Goal: Communication & Community: Answer question/provide support

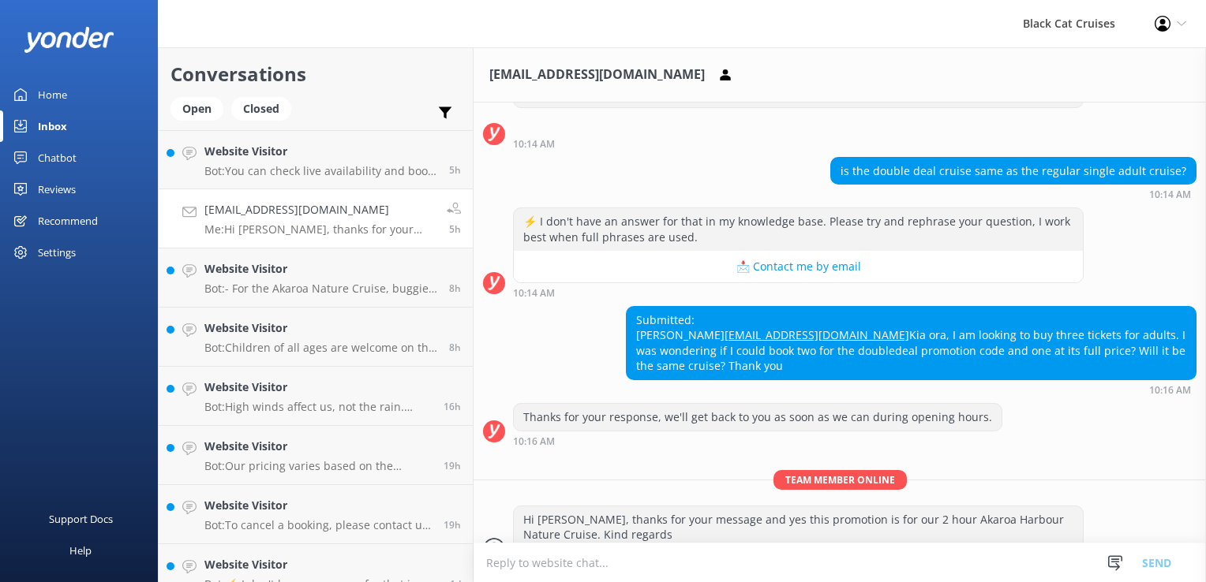
scroll to position [155, 0]
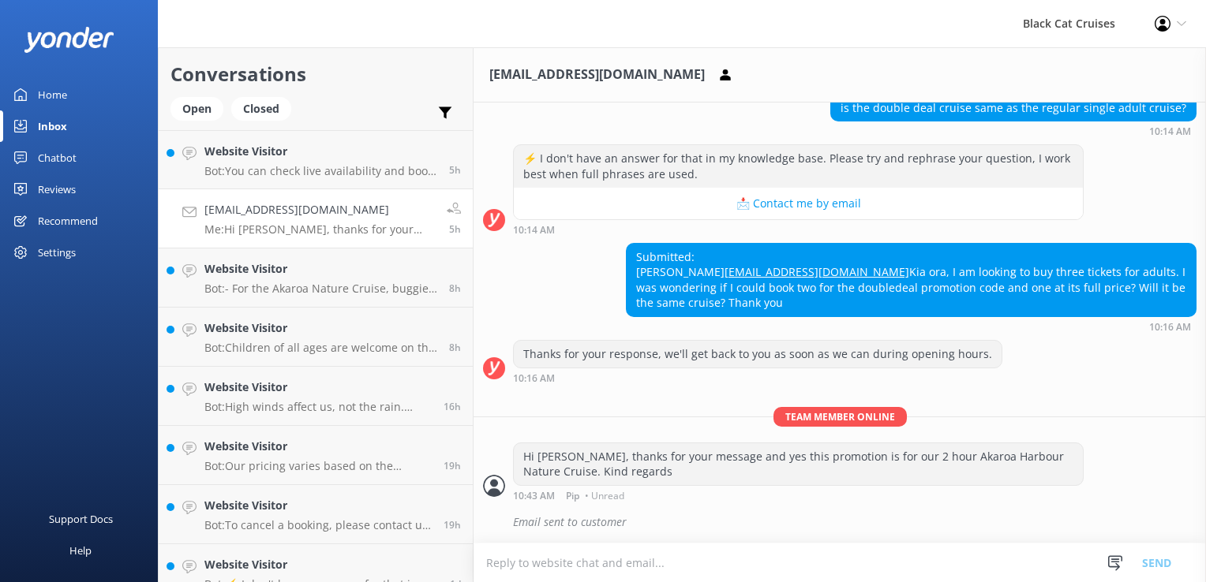
click at [501, 564] on textarea at bounding box center [839, 563] width 732 height 39
click at [349, 164] on p "Bot: You can check live availability and book a Quail Island Ferry online at [U…" at bounding box center [320, 171] width 233 height 14
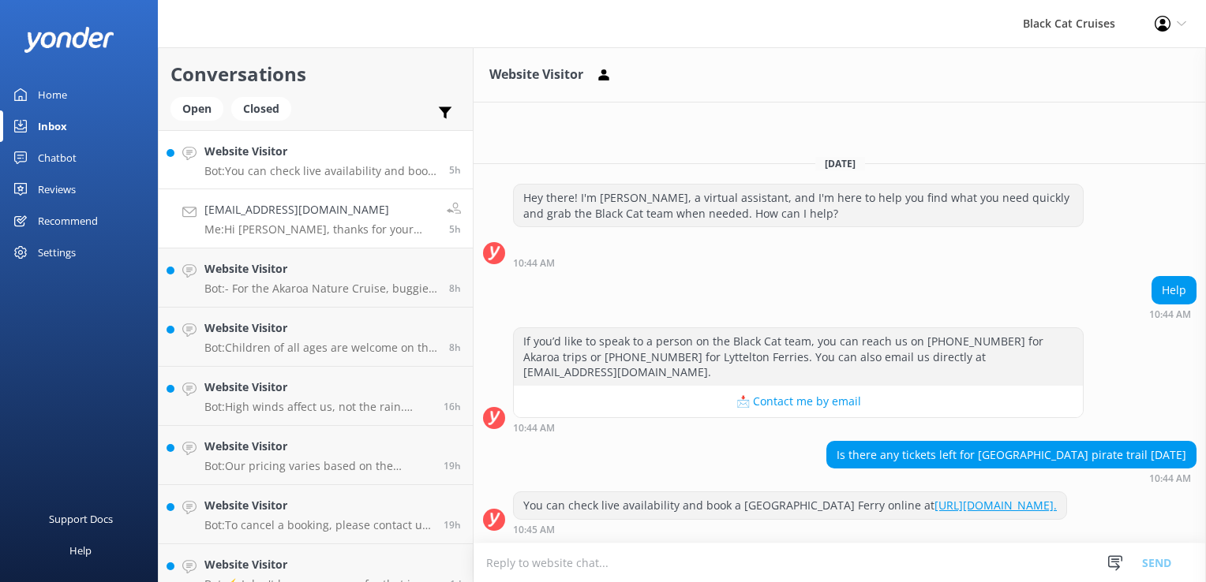
click at [325, 215] on h4 "[EMAIL_ADDRESS][DOMAIN_NAME]" at bounding box center [319, 209] width 230 height 17
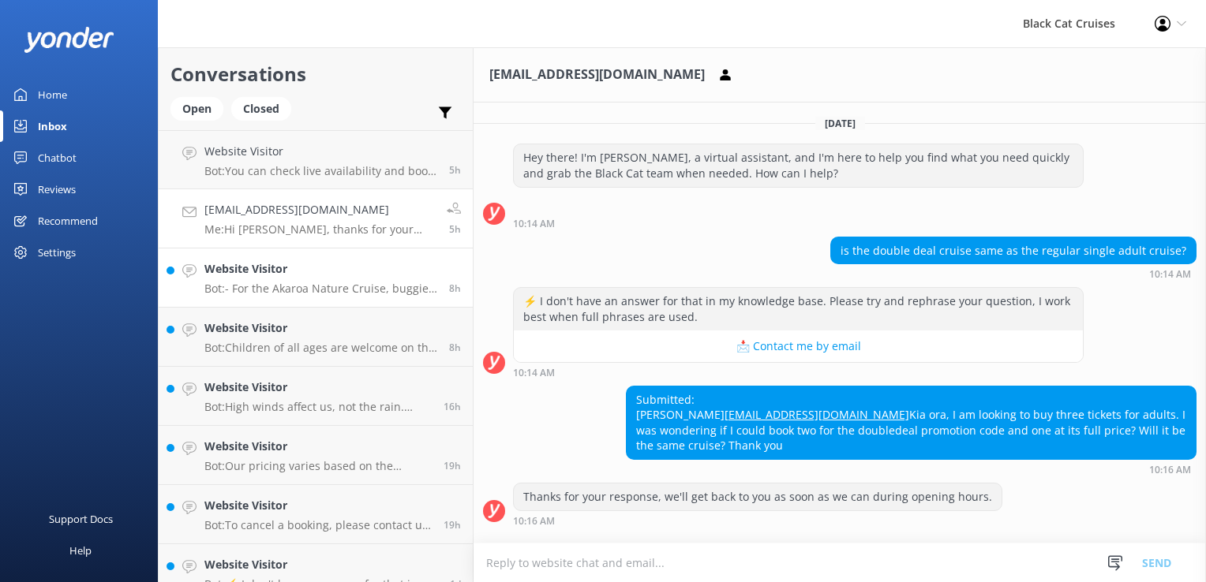
click at [321, 280] on div "Website Visitor Bot: - For the Akaroa Nature Cruise, buggies can be brought onb…" at bounding box center [320, 277] width 233 height 35
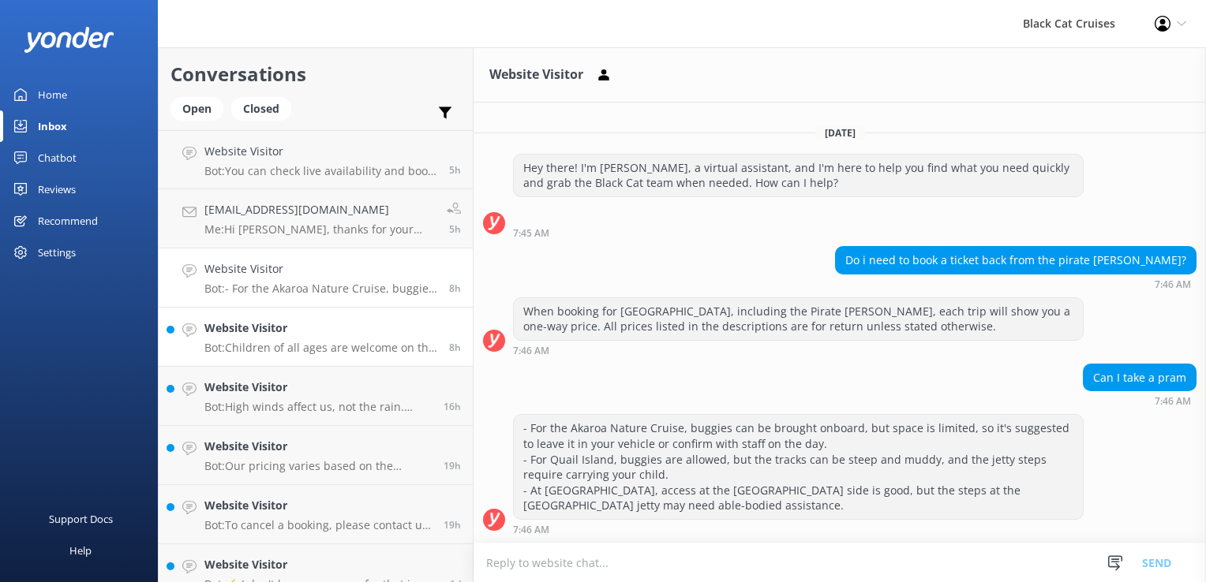
click at [318, 351] on p "Bot: Children of all ages are welcome on the Akaroa Nature Cruise. Children und…" at bounding box center [320, 348] width 233 height 14
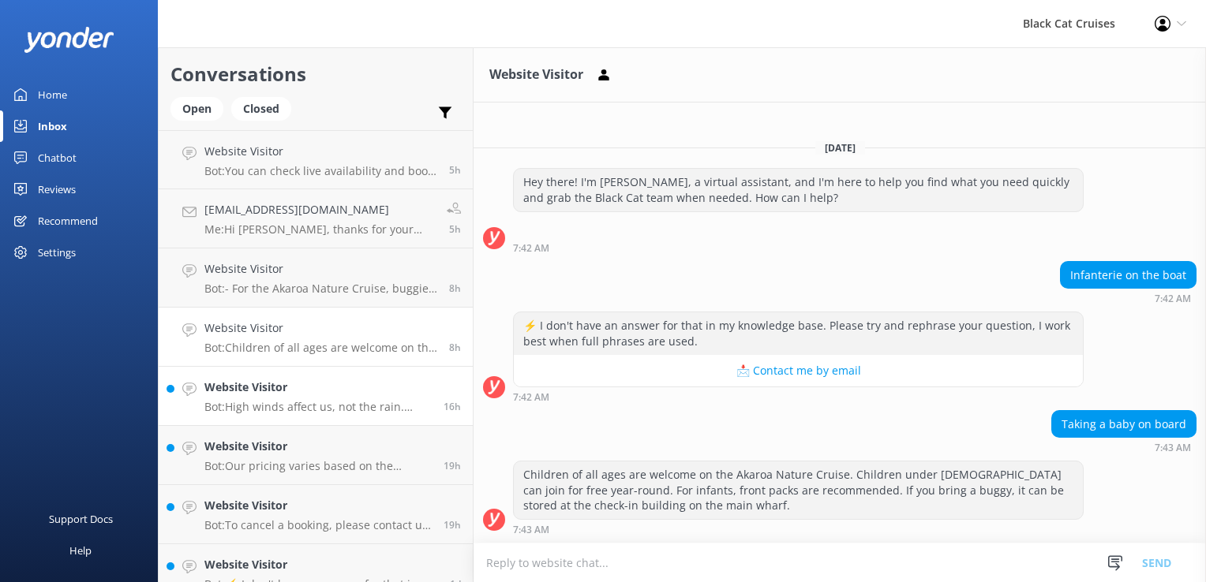
click at [290, 399] on div "Website Visitor Bot: High winds affect us, not the rain. Decisions about cancel…" at bounding box center [317, 396] width 227 height 35
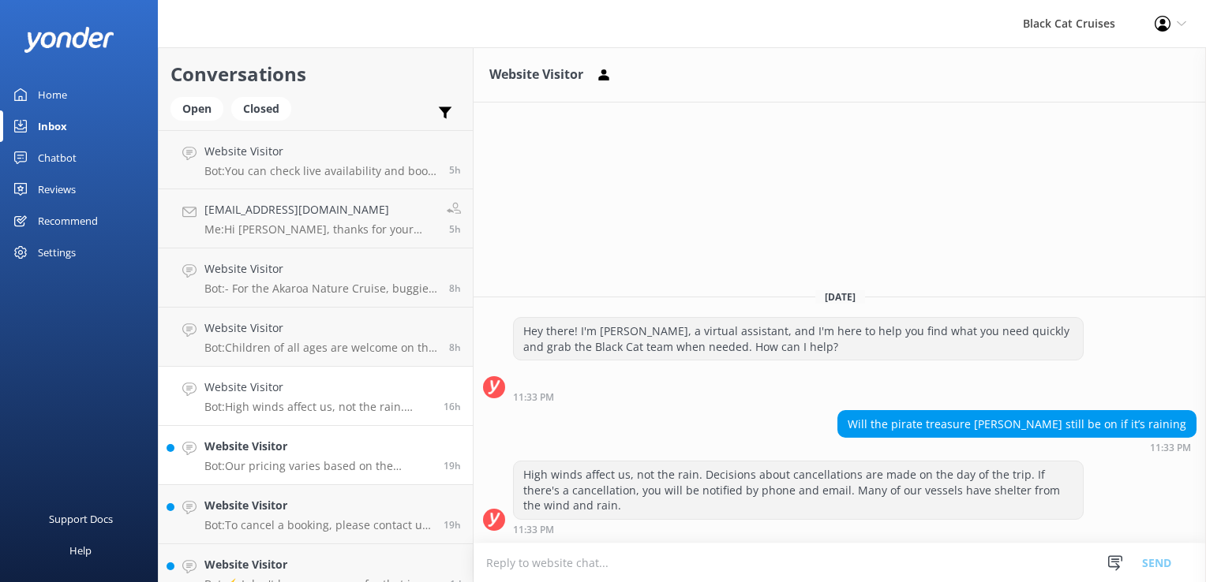
click at [264, 466] on p "Bot: Our pricing varies based on the experience, season, and fare type. Please …" at bounding box center [317, 466] width 227 height 14
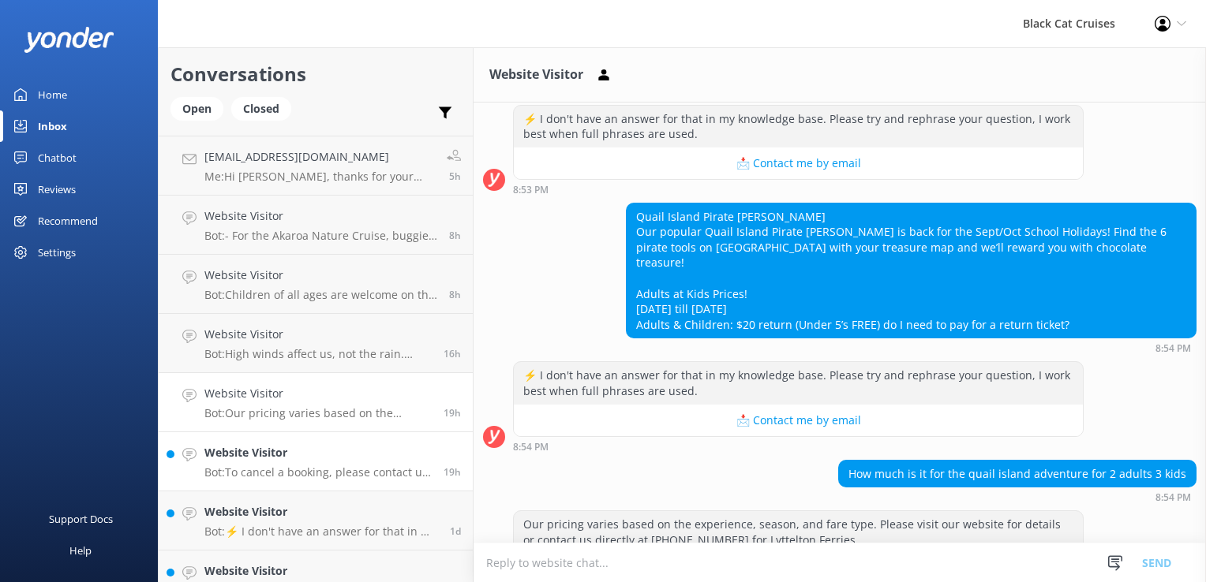
scroll to position [158, 0]
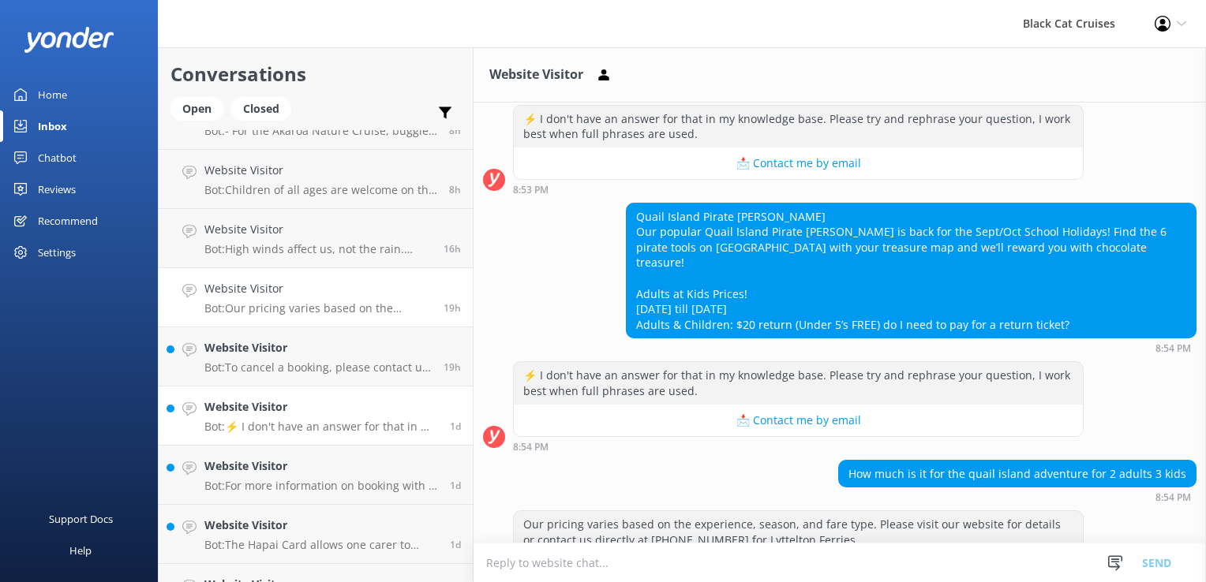
click at [235, 428] on p "Bot: ⚡ I don't have an answer for that in my knowledge base. Please try and rep…" at bounding box center [321, 427] width 234 height 14
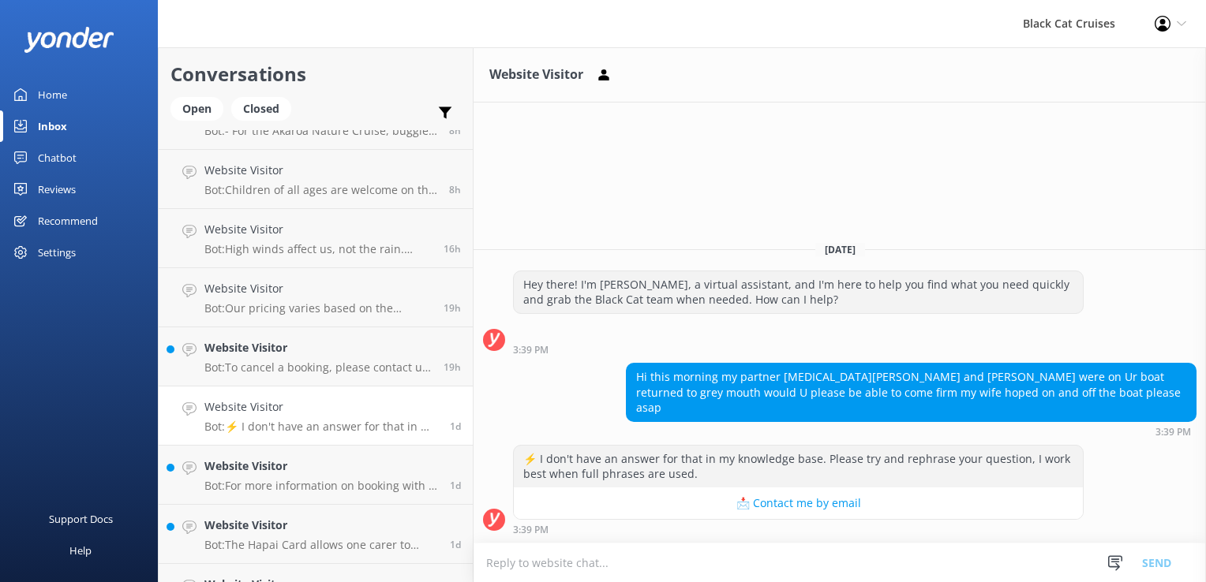
click at [512, 567] on textarea at bounding box center [839, 563] width 732 height 39
click at [568, 563] on textarea at bounding box center [839, 563] width 732 height 39
click at [569, 557] on textarea at bounding box center [839, 563] width 732 height 39
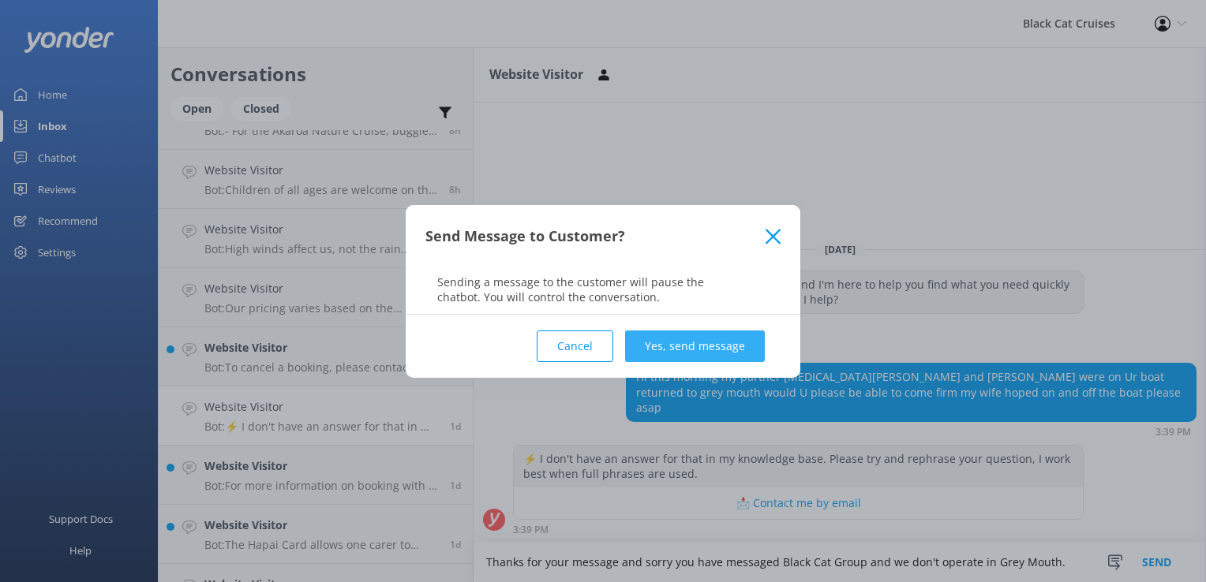
type textarea "Thanks for your message and sorry you have messaged Black Cat Group and we don'…"
drag, startPoint x: 682, startPoint y: 348, endPoint x: 695, endPoint y: 348, distance: 13.4
click at [685, 348] on button "Yes, send message" at bounding box center [695, 347] width 140 height 32
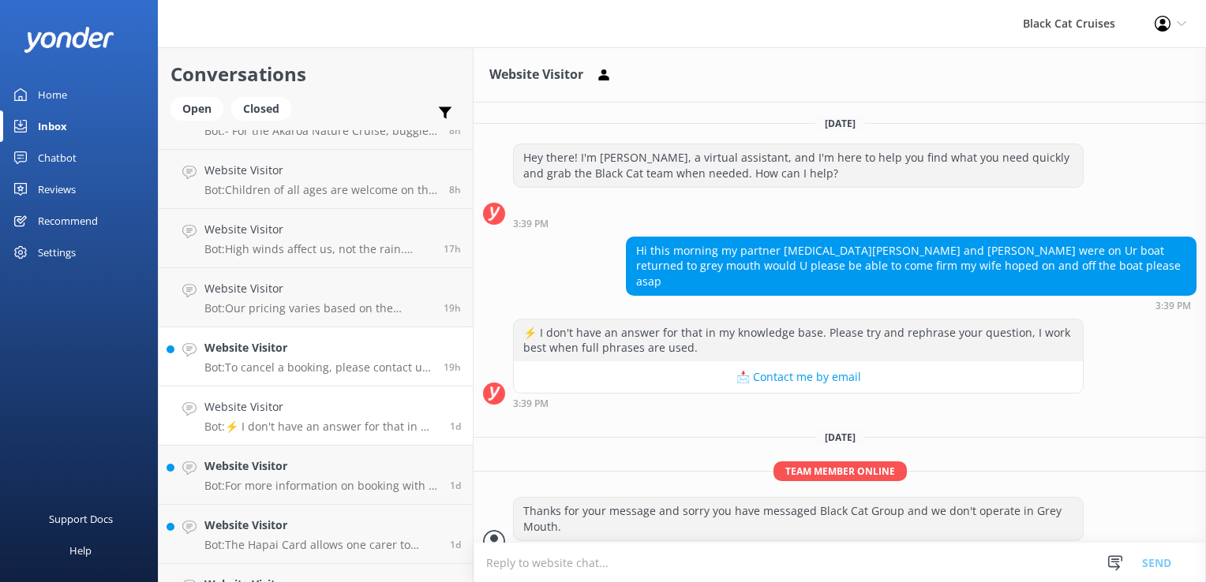
click at [268, 365] on p "Bot: To cancel a booking, please contact us directly by calling [PHONE_NUMBER] …" at bounding box center [317, 368] width 227 height 14
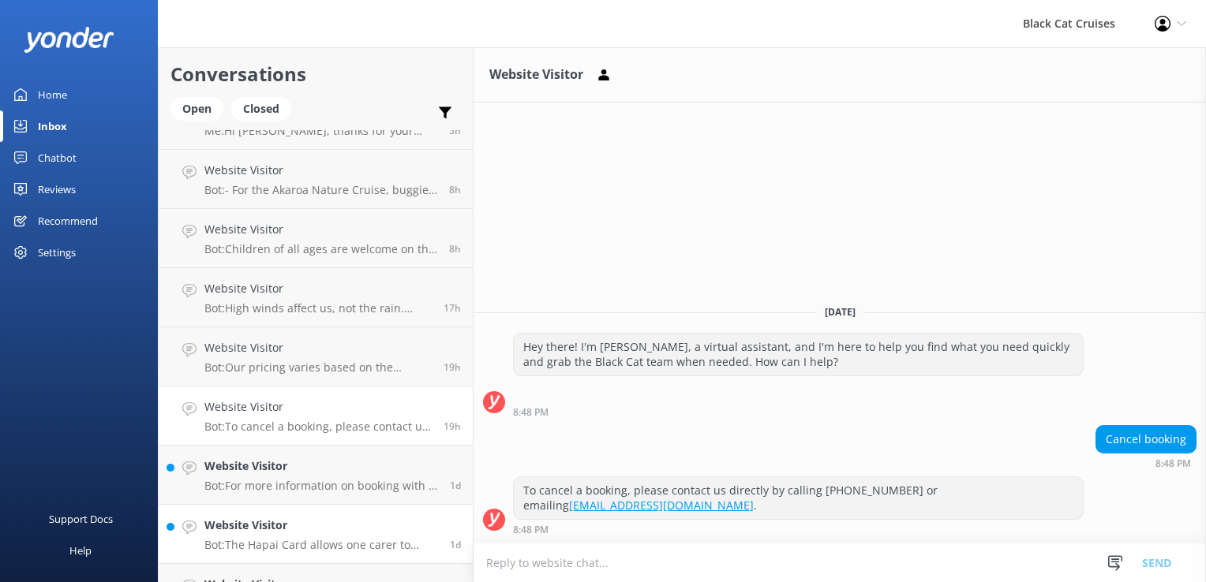
click at [260, 535] on div "Website Visitor Bot: The Hapai Card allows one carer to accompany the cardholde…" at bounding box center [321, 534] width 234 height 35
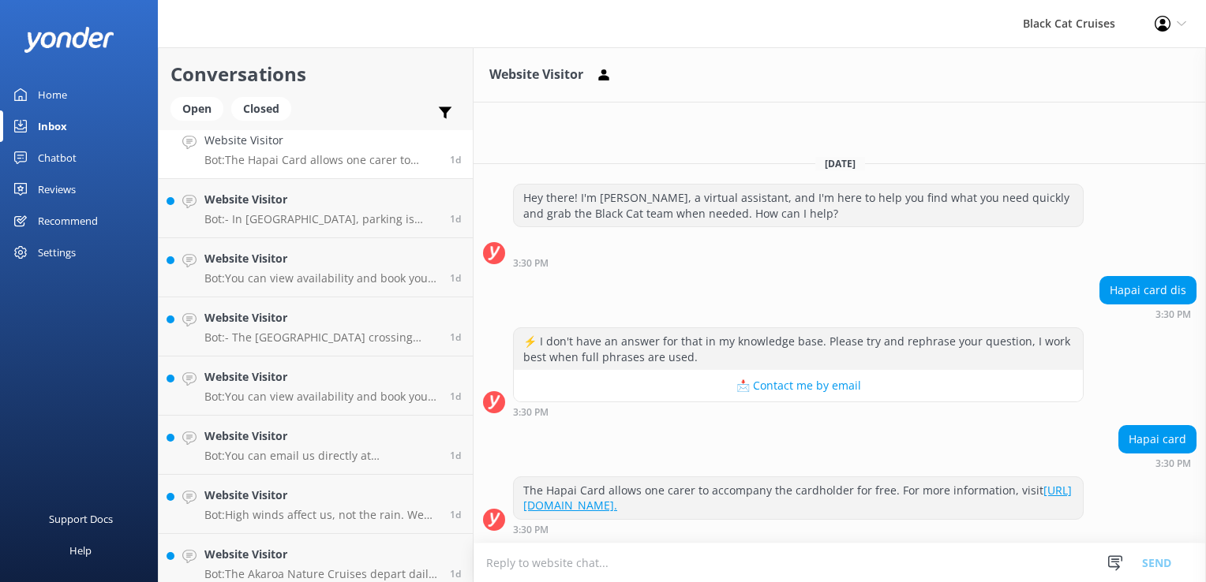
scroll to position [552, 0]
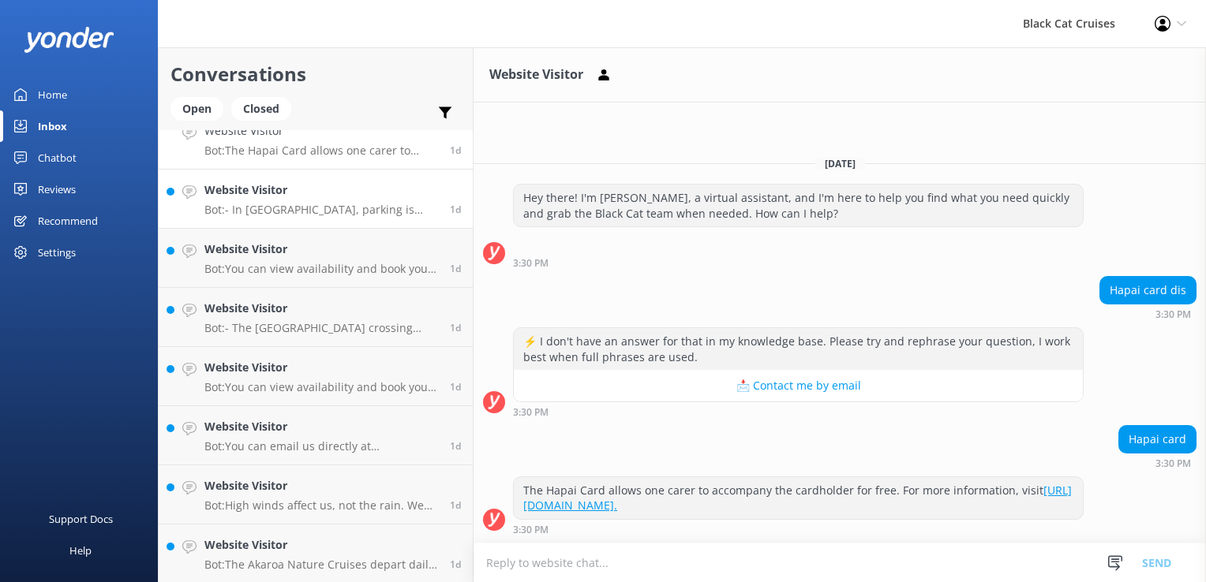
click at [234, 196] on h4 "Website Visitor" at bounding box center [321, 189] width 234 height 17
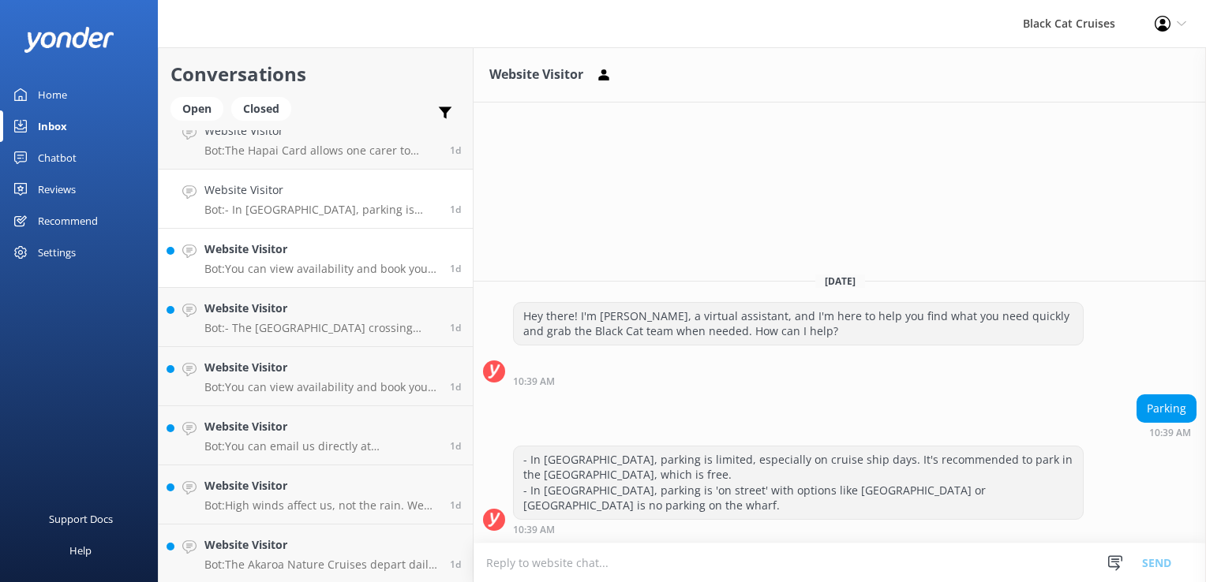
click at [262, 262] on p "Bot: You can view availability and book your tour online at [URL][DOMAIN_NAME].…" at bounding box center [321, 269] width 234 height 14
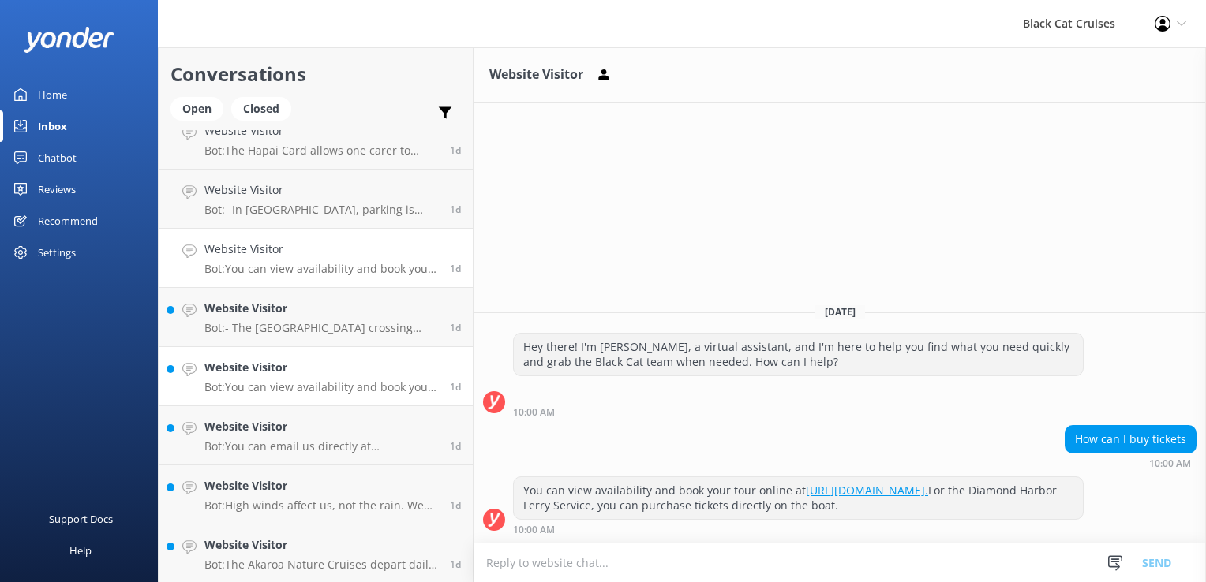
click at [252, 368] on h4 "Website Visitor" at bounding box center [321, 367] width 234 height 17
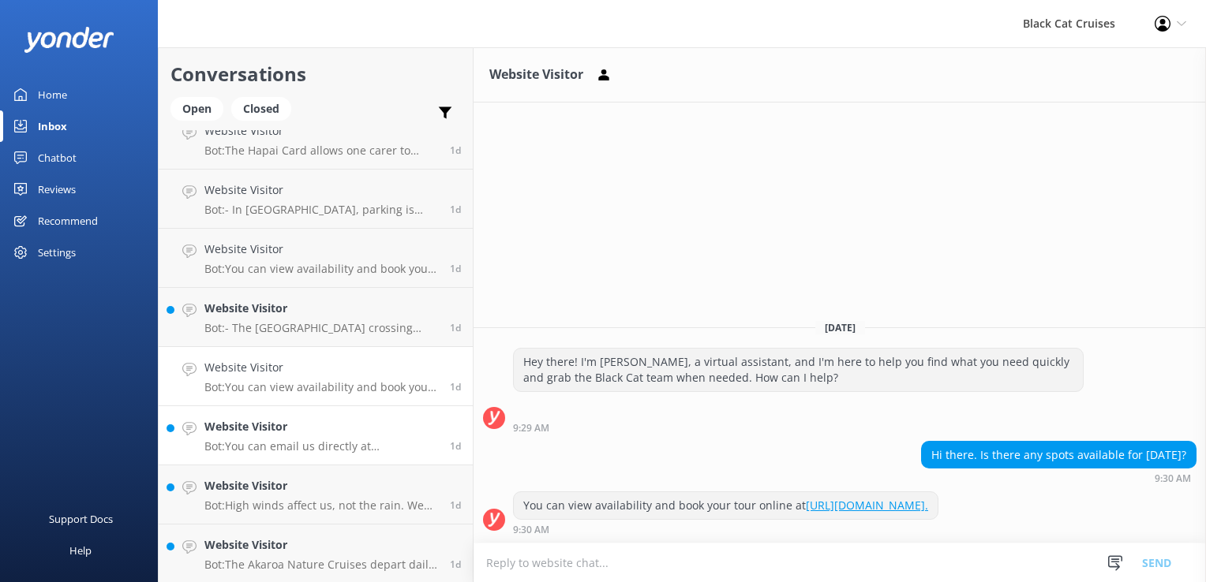
click at [244, 430] on h4 "Website Visitor" at bounding box center [321, 426] width 234 height 17
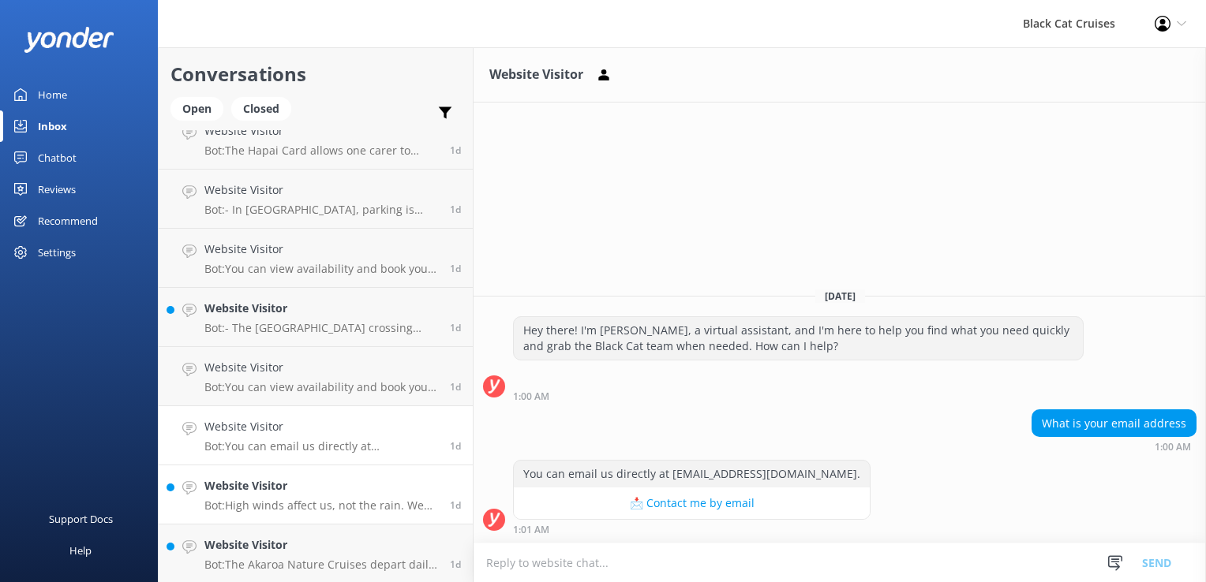
click at [237, 500] on p "Bot: High winds affect us, not the rain. We make decisions on the day of the tr…" at bounding box center [321, 506] width 234 height 14
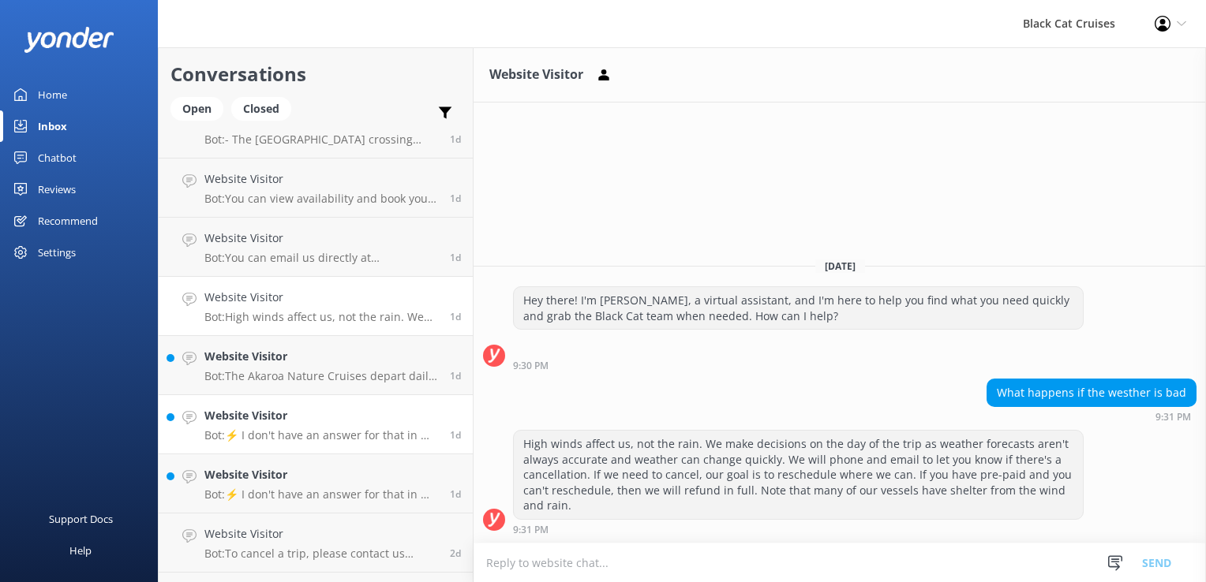
scroll to position [789, 0]
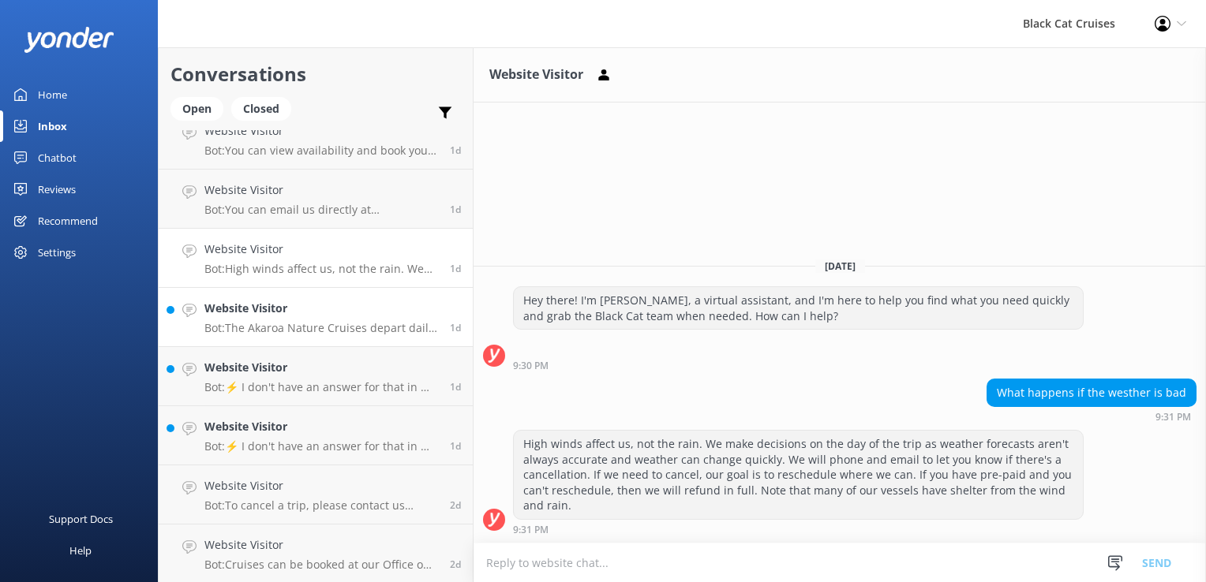
click at [268, 326] on p "Bot: The Akaroa Nature Cruises depart daily at 10:45am and 1:30pm all year roun…" at bounding box center [321, 328] width 234 height 14
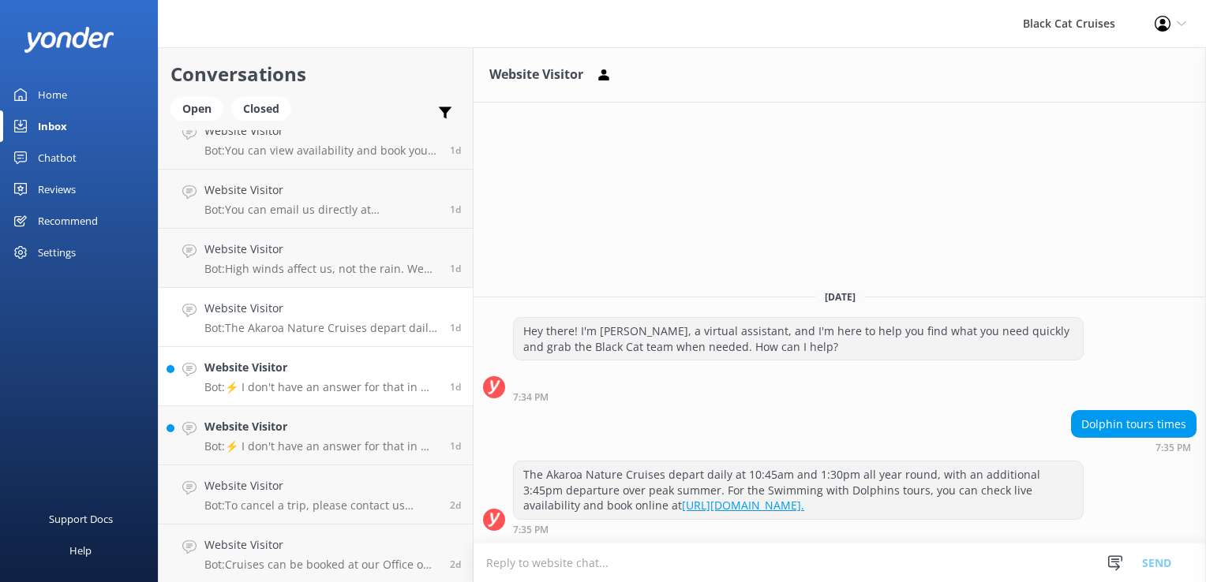
click at [286, 382] on p "Bot: ⚡ I don't have an answer for that in my knowledge base. Please try and rep…" at bounding box center [321, 387] width 234 height 14
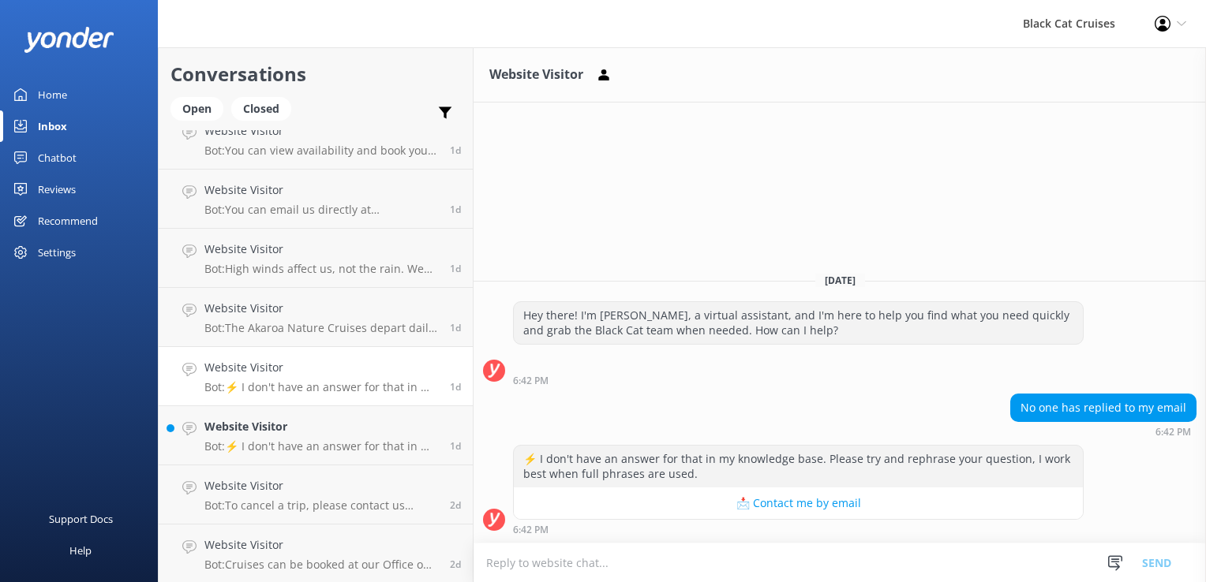
click at [502, 561] on textarea at bounding box center [839, 563] width 732 height 39
type textarea "Thank you for your message, please can you forward your email address"
click at [670, 500] on button "📩 Contact me by email" at bounding box center [798, 504] width 569 height 32
click at [876, 567] on textarea "Thank you for your message, please can you forward your email address" at bounding box center [839, 562] width 732 height 39
click at [933, 533] on div "6:42 PM" at bounding box center [798, 529] width 571 height 11
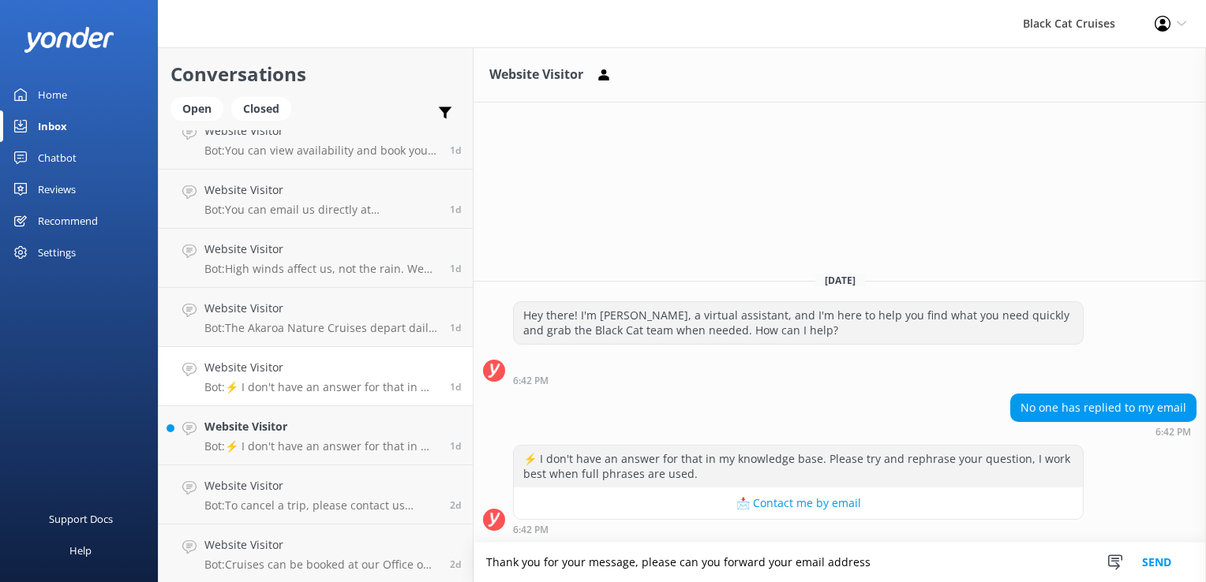
click at [869, 563] on textarea "Thank you for your message, please can you forward your email address" at bounding box center [839, 562] width 732 height 39
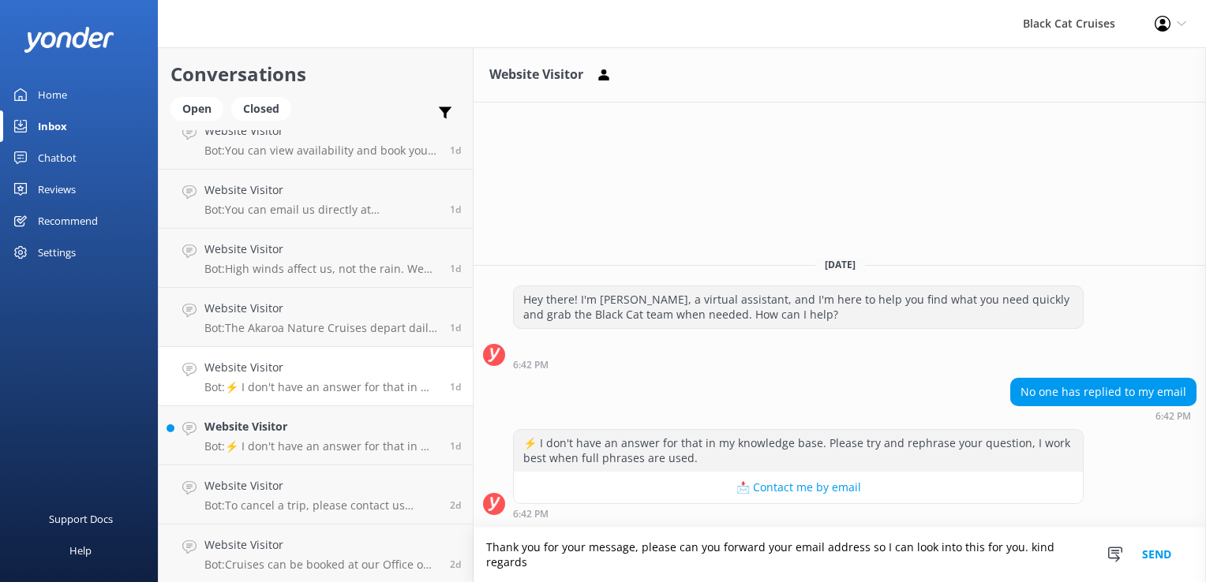
type textarea "Thank you for your message, please can you forward your email address so I can …"
click at [1153, 559] on button "Send" at bounding box center [1156, 555] width 59 height 54
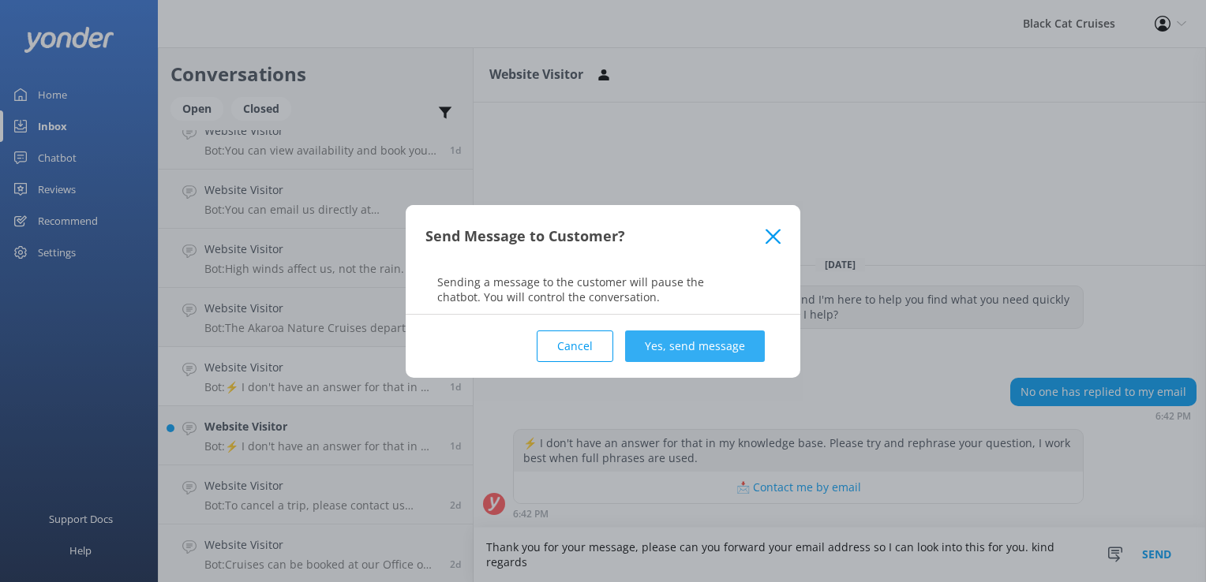
click at [686, 339] on button "Yes, send message" at bounding box center [695, 347] width 140 height 32
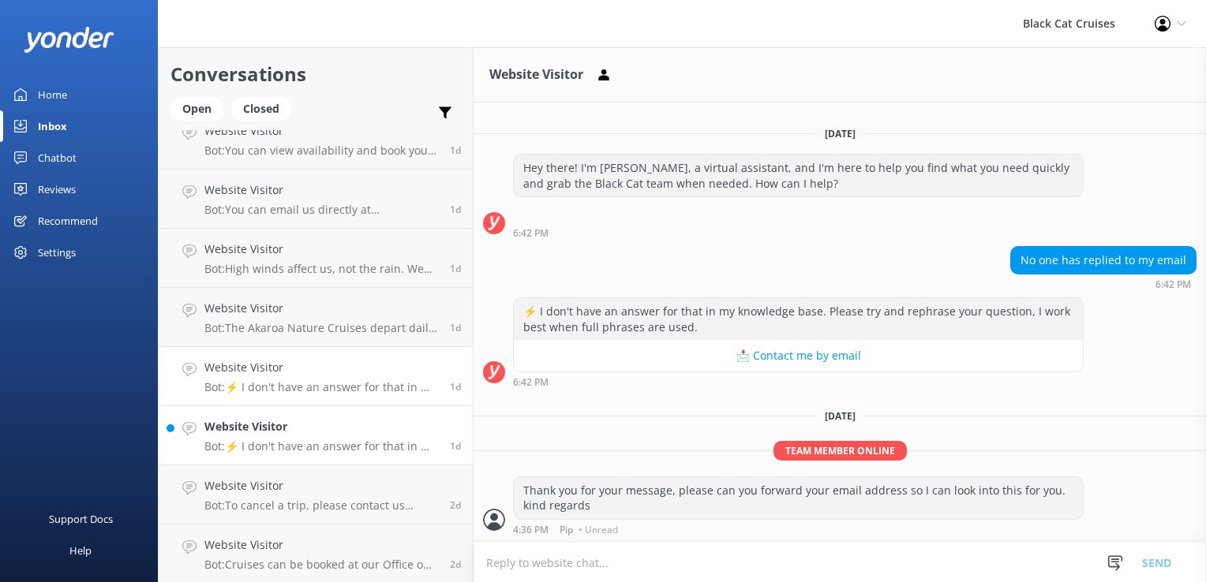
scroll to position [868, 0]
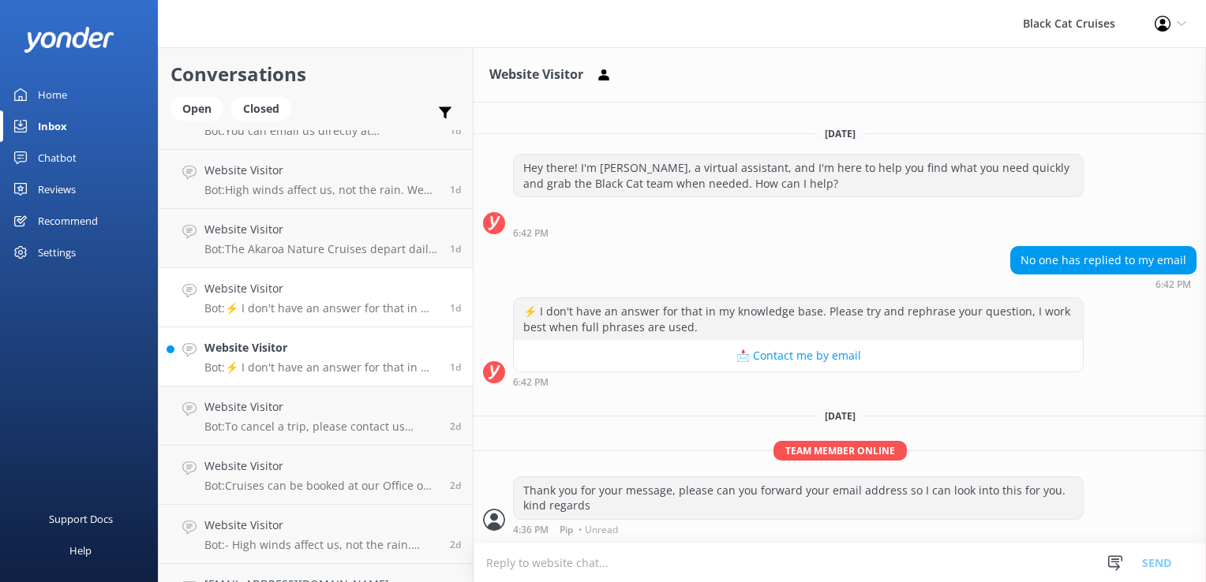
click at [290, 360] on div "Website Visitor Bot: ⚡ I don't have an answer for that in my knowledge base. Pl…" at bounding box center [321, 356] width 234 height 35
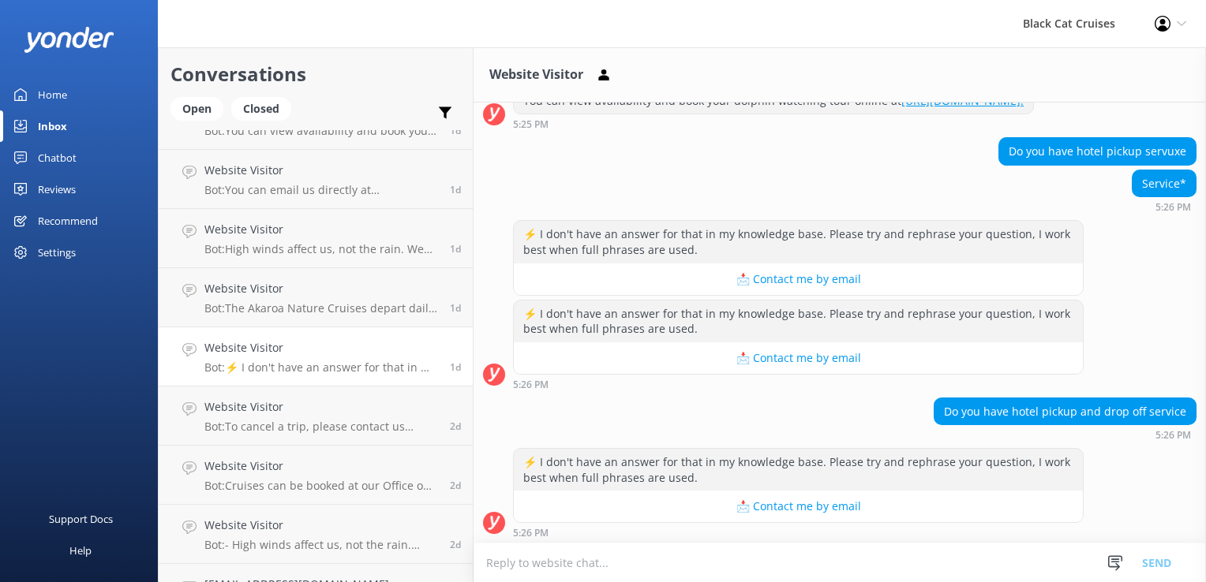
scroll to position [317, 0]
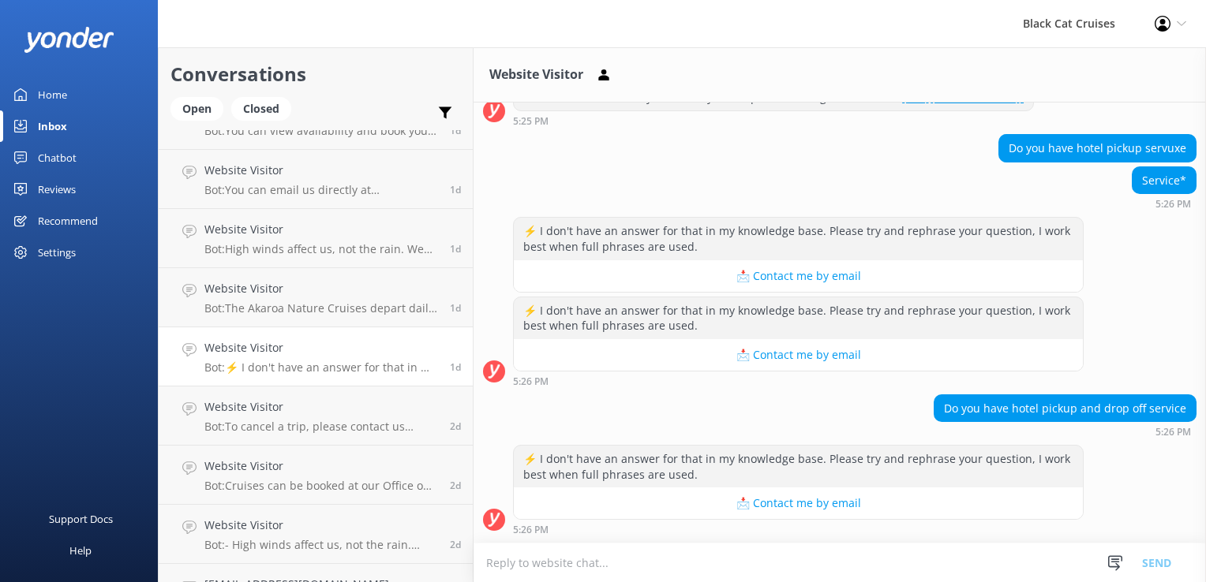
click at [508, 570] on textarea at bounding box center [839, 563] width 732 height 39
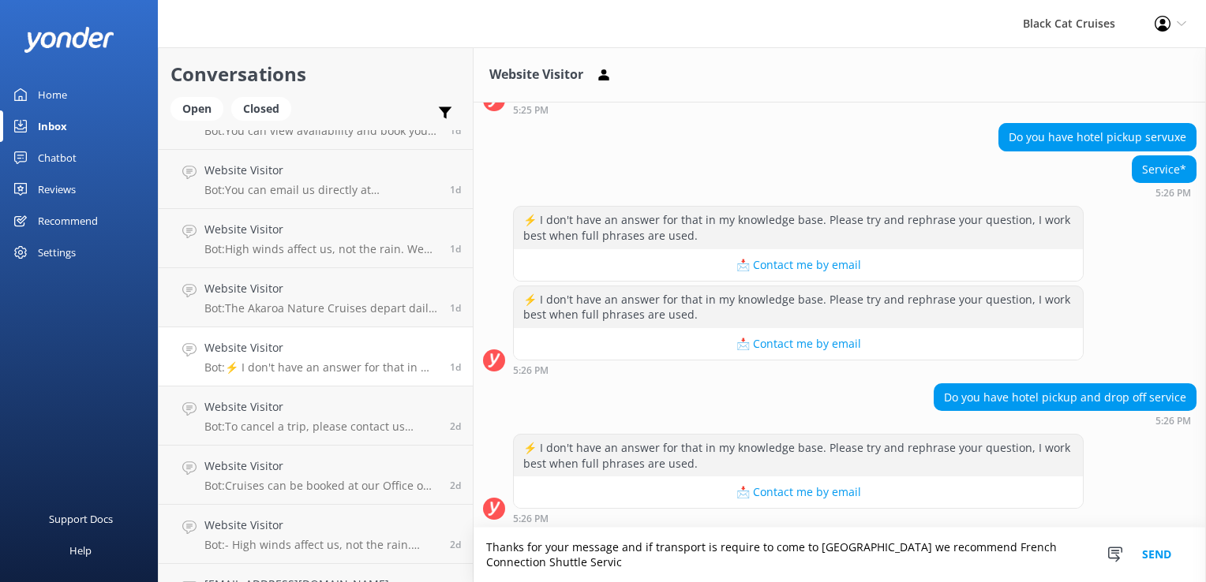
scroll to position [333, 0]
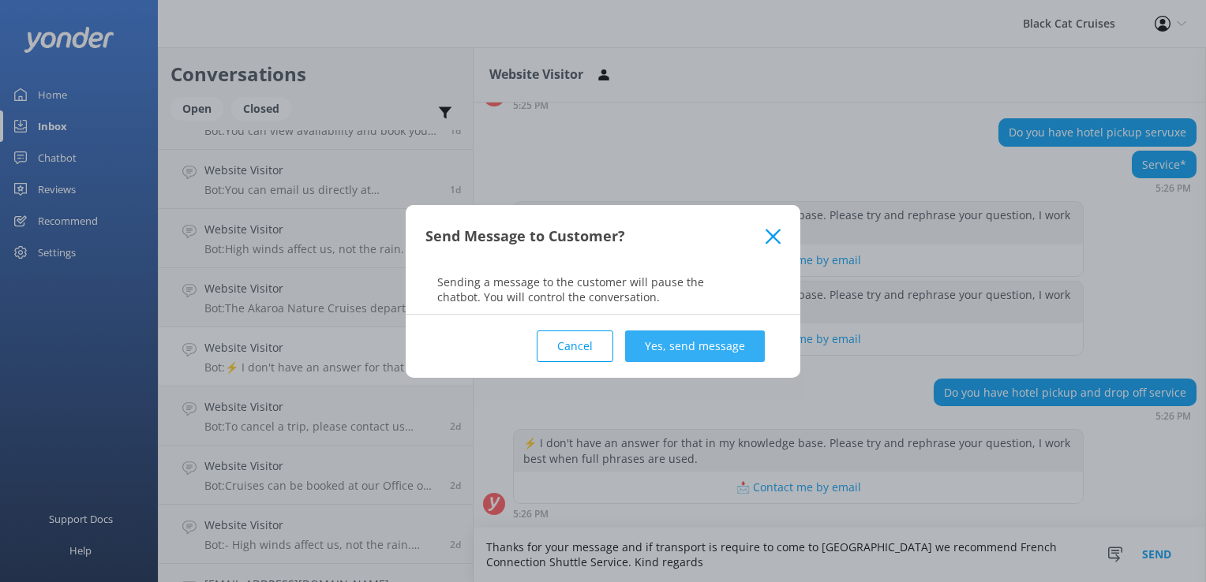
type textarea "Thanks for your message and if transport is require to come to [GEOGRAPHIC_DATA…"
click at [698, 355] on button "Yes, send message" at bounding box center [695, 347] width 140 height 32
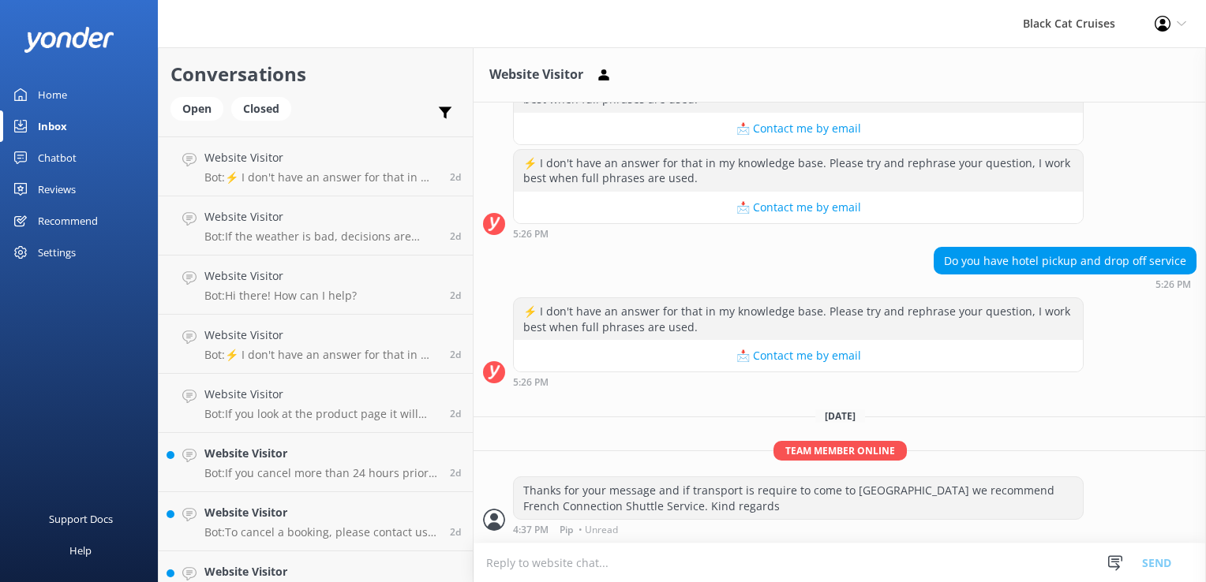
scroll to position [1657, 0]
